Goal: Ask a question

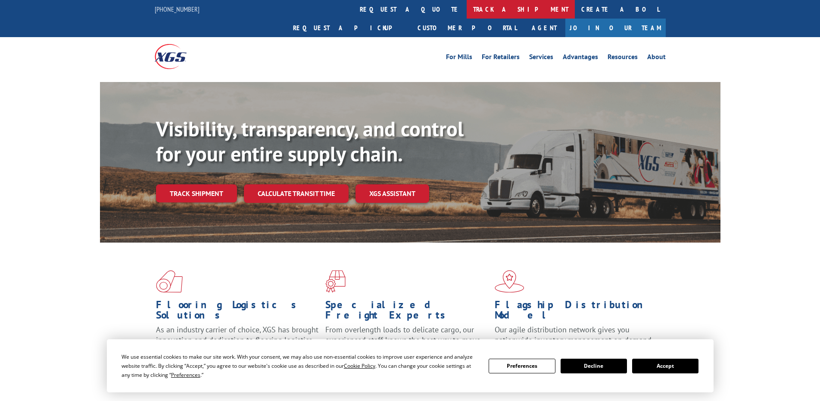
click at [467, 13] on link "track a shipment" at bounding box center [521, 9] width 108 height 19
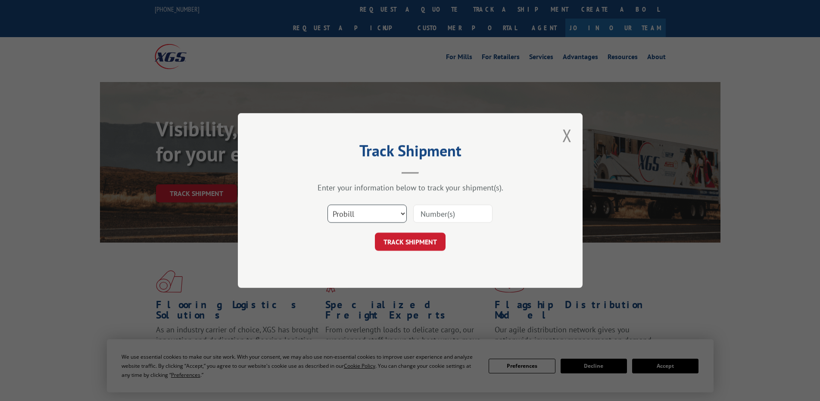
click at [386, 216] on select "Select category... Probill BOL PO" at bounding box center [367, 213] width 79 height 18
select select "bol"
click at [328, 204] on select "Select category... Probill BOL PO" at bounding box center [367, 213] width 79 height 18
paste input "5608724"
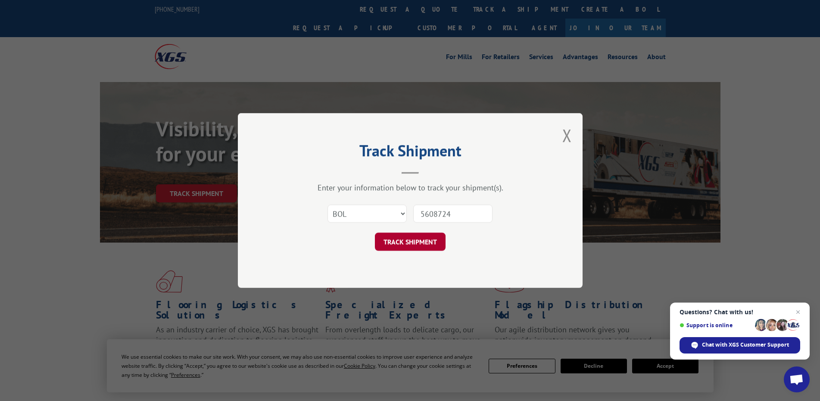
type input "5608724"
click at [419, 238] on button "TRACK SHIPMENT" at bounding box center [410, 241] width 71 height 18
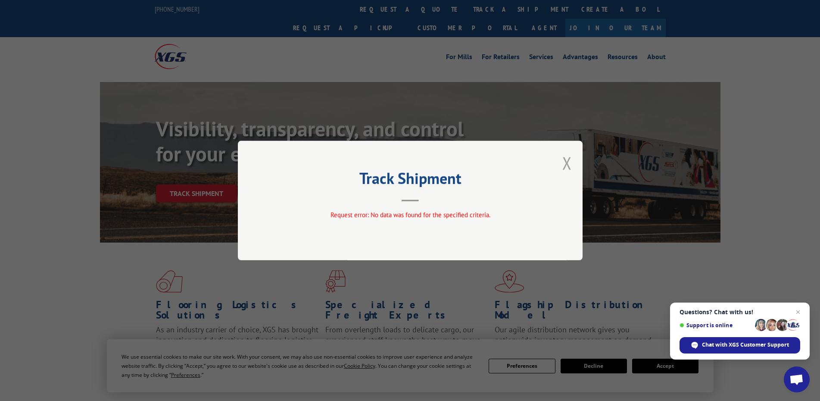
click at [567, 160] on button "Close modal" at bounding box center [567, 162] width 9 height 23
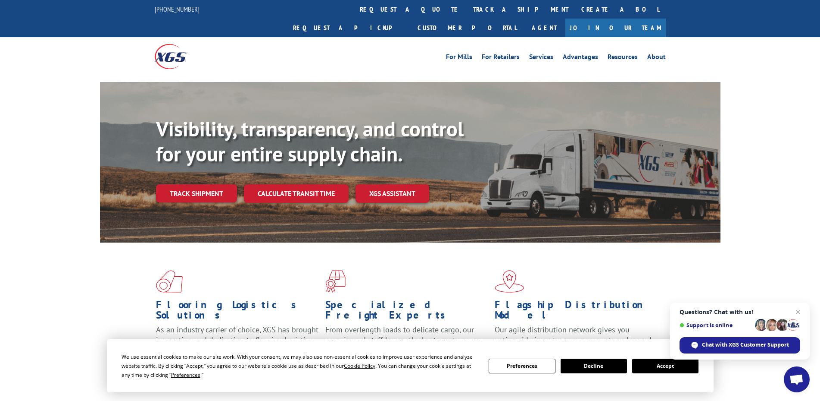
drag, startPoint x: 365, startPoint y: 11, endPoint x: 358, endPoint y: 20, distance: 11.4
click at [467, 12] on link "track a shipment" at bounding box center [521, 9] width 108 height 19
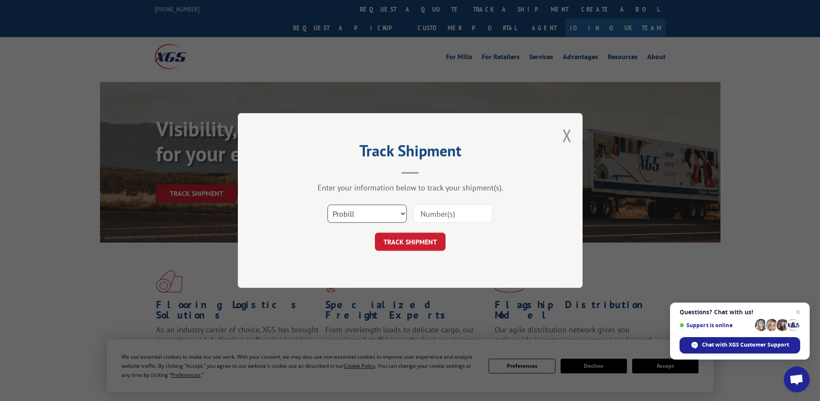
click at [404, 213] on select "Select category... Probill BOL PO" at bounding box center [367, 213] width 79 height 18
select select "bol"
click at [328, 204] on select "Select category... Probill BOL PO" at bounding box center [367, 213] width 79 height 18
paste input "885389"
type input "885389"
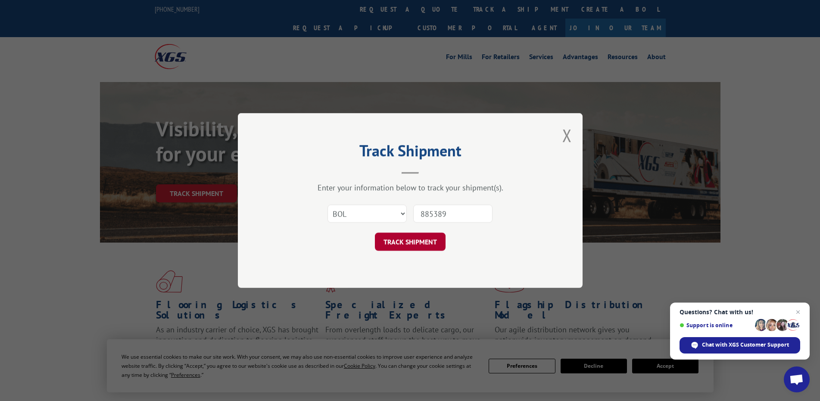
click at [428, 241] on button "TRACK SHIPMENT" at bounding box center [410, 241] width 71 height 18
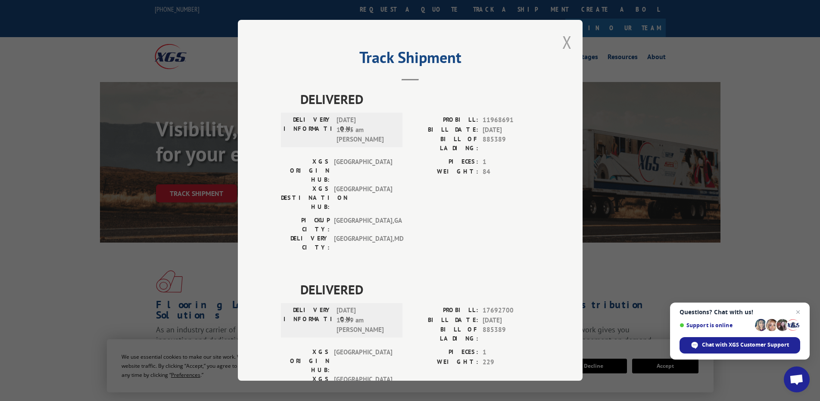
click at [564, 39] on button "Close modal" at bounding box center [567, 42] width 9 height 23
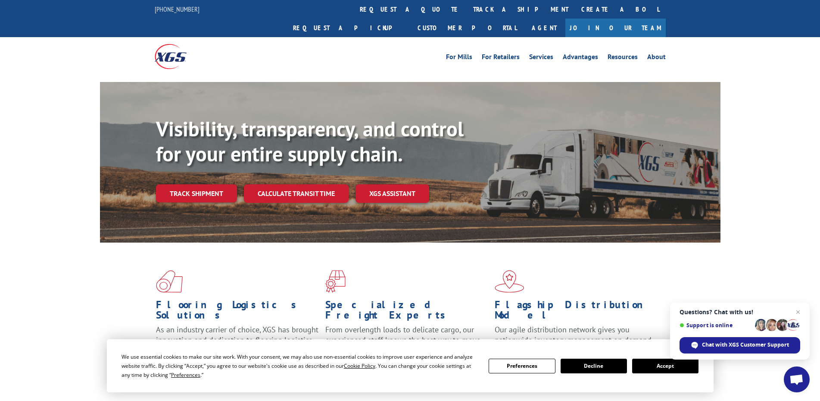
click at [663, 367] on button "Accept" at bounding box center [666, 365] width 66 height 15
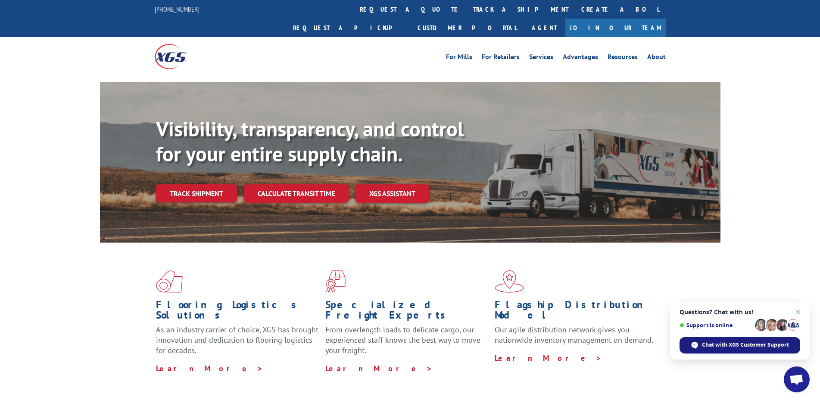
click at [755, 345] on span "Chat with XGS Customer Support" at bounding box center [745, 345] width 87 height 8
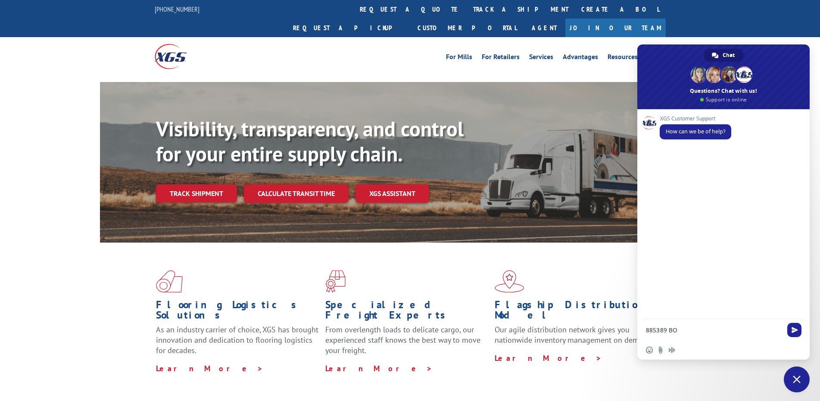
type textarea "885389 BOL"
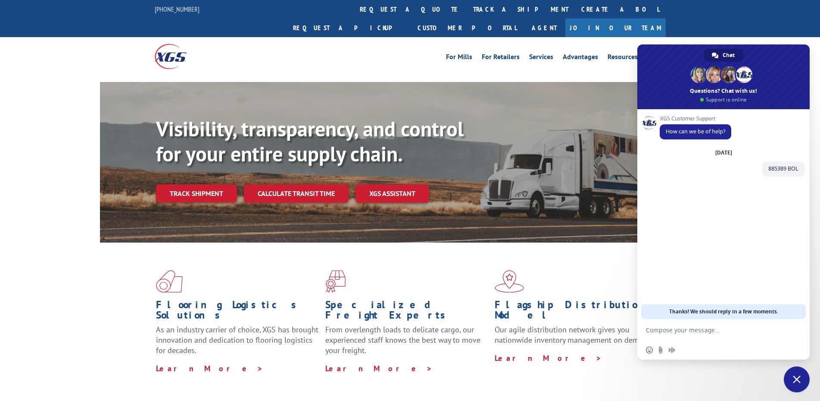
click at [671, 328] on textarea "Compose your message..." at bounding box center [714, 330] width 136 height 8
type textarea "C"
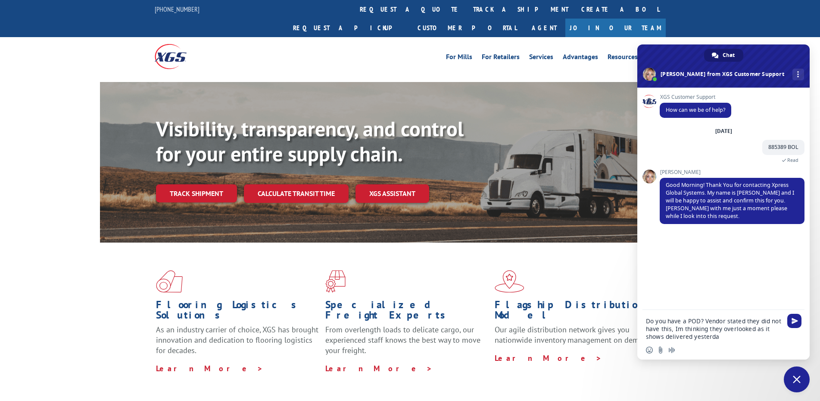
type textarea "Do you have a POD? Vendor stated they did not have this, Im thinking they overl…"
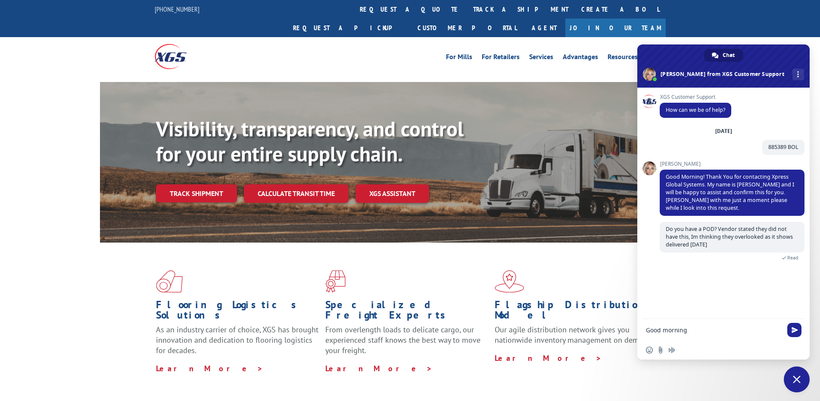
type textarea "Good morning!"
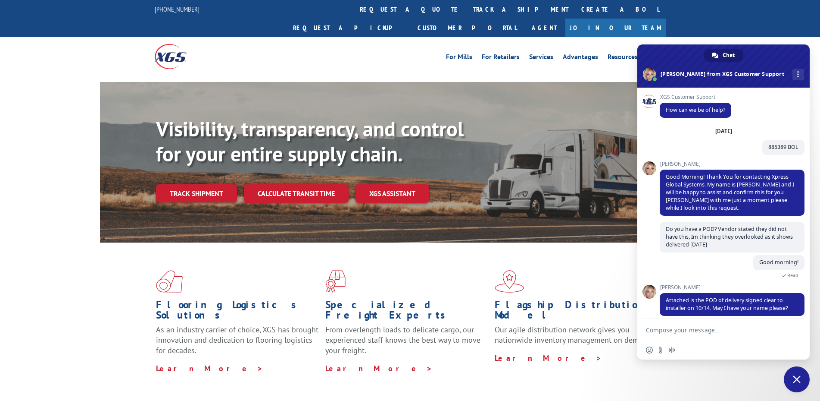
scroll to position [29, 0]
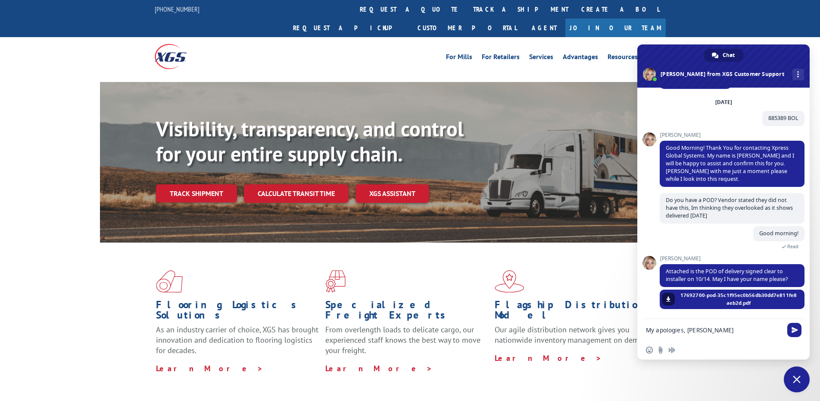
type textarea "My apologies, [PERSON_NAME]"
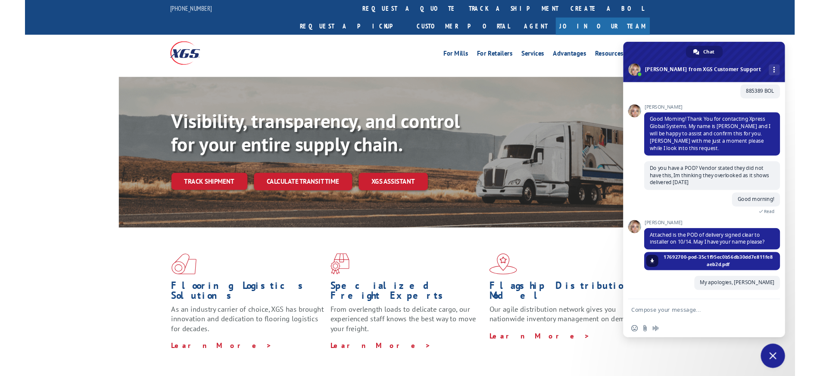
scroll to position [50, 0]
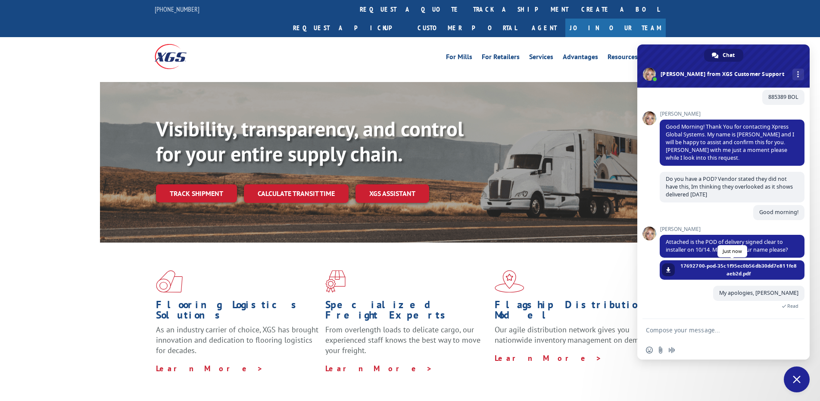
click at [669, 268] on span at bounding box center [668, 269] width 5 height 5
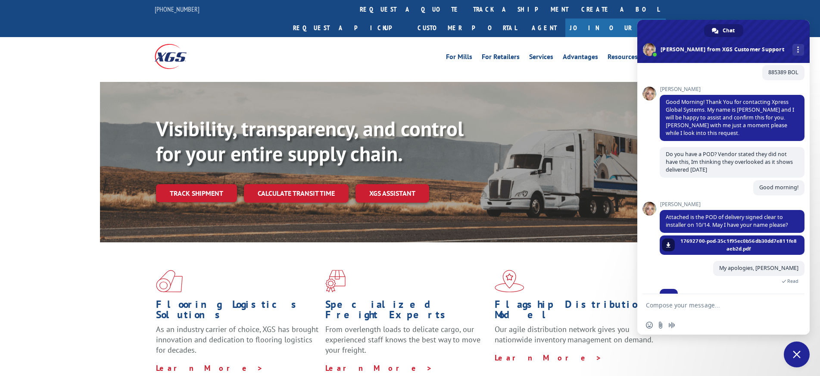
scroll to position [67, 0]
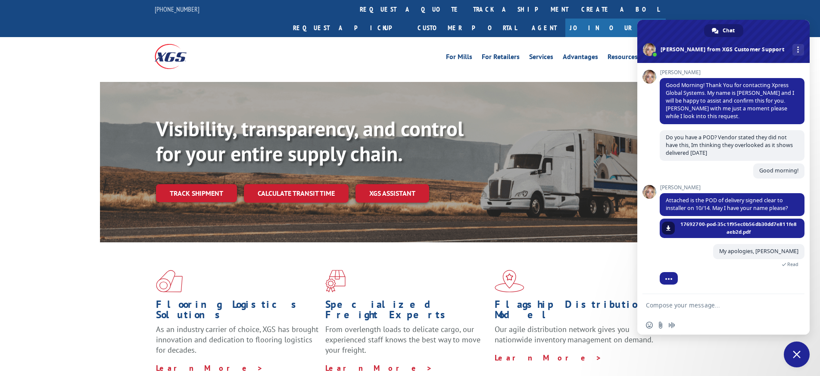
click at [694, 304] on textarea "Compose your message..." at bounding box center [714, 305] width 136 height 8
type textarea "Thank you [PERSON_NAME], that is all I needed =)"
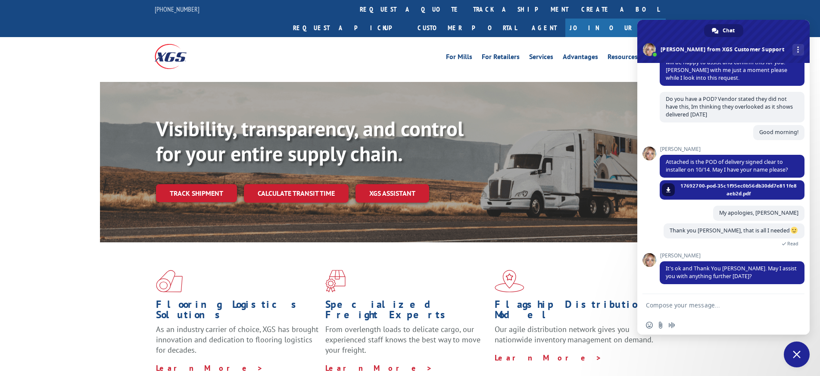
scroll to position [122, 0]
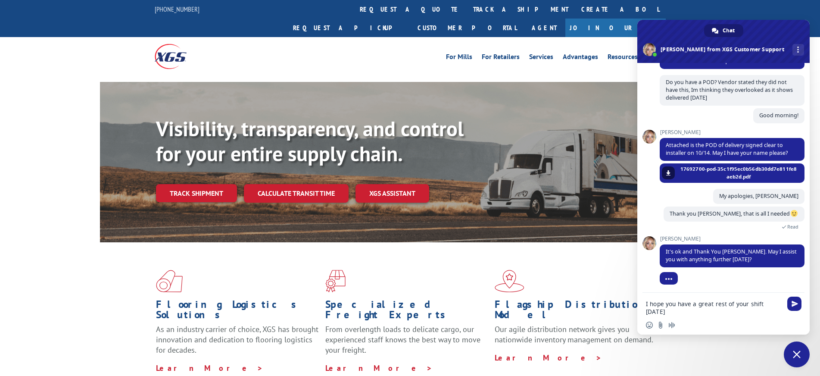
type textarea "I hope you have a great rest of your shift [DATE]!"
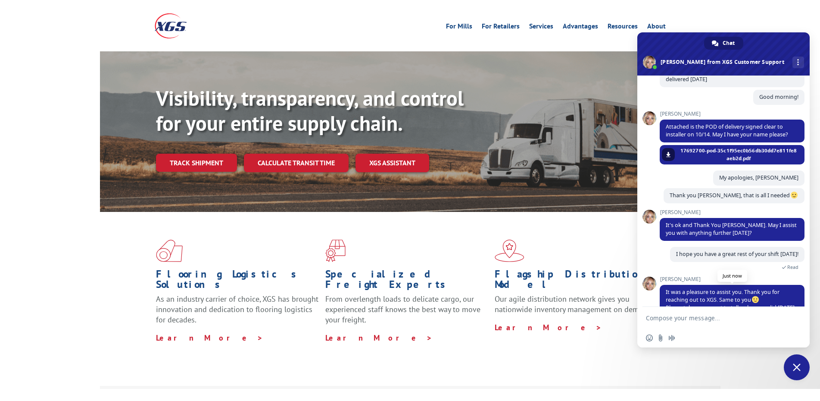
scroll to position [213, 0]
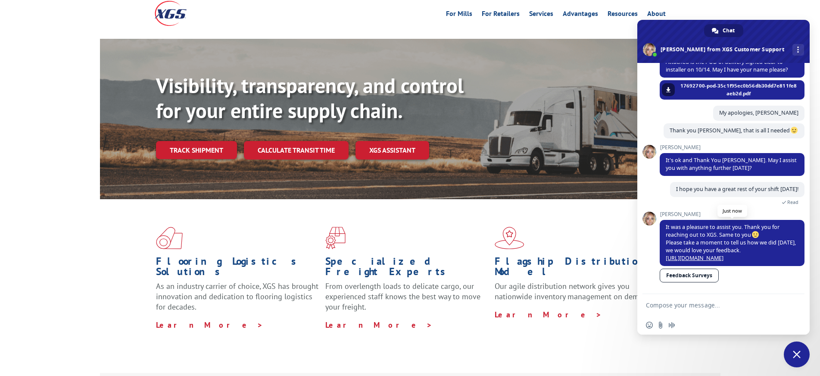
click at [689, 254] on link "[URL][DOMAIN_NAME]" at bounding box center [695, 257] width 58 height 7
click at [795, 356] on span "Close chat" at bounding box center [797, 355] width 8 height 8
